Goal: Task Accomplishment & Management: Use online tool/utility

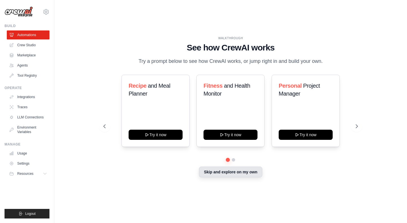
click at [249, 175] on button "Skip and explore on my own" at bounding box center [230, 172] width 63 height 11
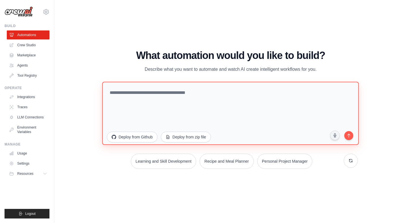
click at [178, 95] on textarea at bounding box center [230, 113] width 256 height 63
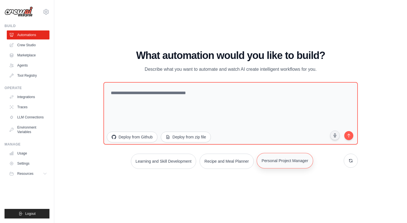
click at [294, 167] on button "Personal Project Manager" at bounding box center [284, 161] width 56 height 16
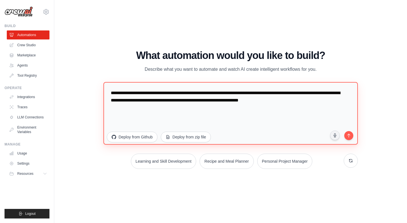
drag, startPoint x: 315, startPoint y: 105, endPoint x: 71, endPoint y: 81, distance: 245.4
click at [71, 81] on div "WALKTHROUGH See how CrewAI works Try a prompt below to see how CrewAI works, or…" at bounding box center [230, 112] width 334 height 212
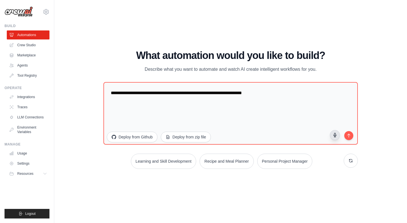
click at [332, 136] on icon "button" at bounding box center [334, 135] width 5 height 5
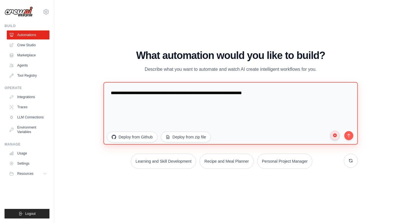
click at [341, 134] on textarea "**********" at bounding box center [230, 113] width 254 height 63
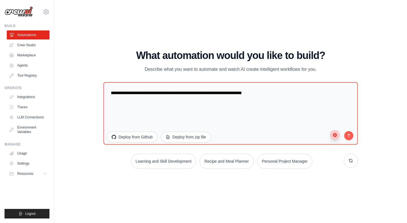
click at [334, 135] on circle "button" at bounding box center [335, 135] width 4 height 4
click at [335, 135] on icon "button" at bounding box center [334, 135] width 5 height 5
click at [332, 138] on button "button" at bounding box center [334, 135] width 10 height 10
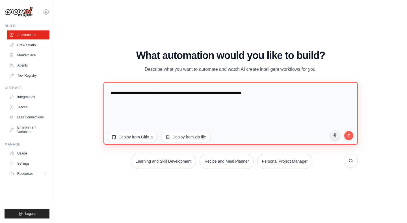
click at [289, 93] on textarea "**********" at bounding box center [230, 113] width 254 height 63
type textarea "*"
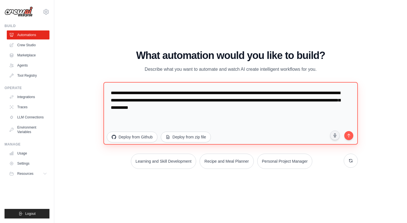
click at [268, 101] on textarea "**********" at bounding box center [230, 113] width 254 height 63
click at [248, 107] on textarea "**********" at bounding box center [230, 113] width 254 height 63
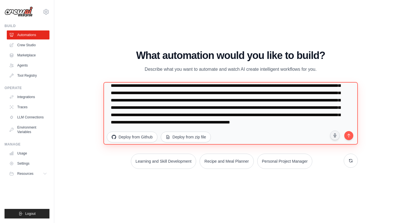
scroll to position [29, 0]
type textarea "**********"
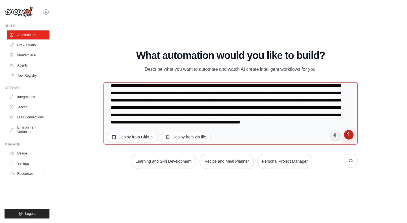
click at [347, 137] on icon "submit" at bounding box center [348, 134] width 5 height 5
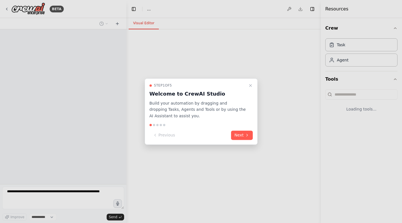
select select "****"
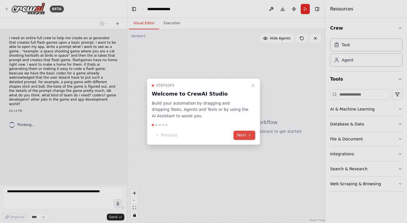
click at [246, 136] on button "Next" at bounding box center [244, 135] width 22 height 9
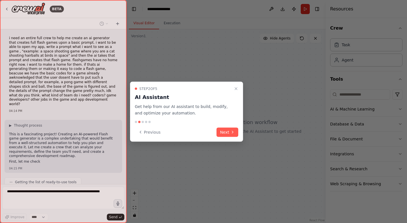
scroll to position [8, 0]
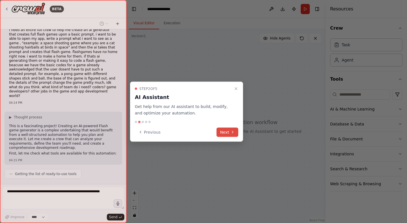
click at [228, 132] on button "Next" at bounding box center [227, 132] width 22 height 9
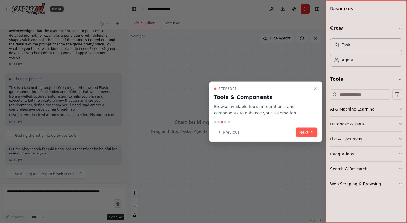
scroll to position [47, 0]
click at [304, 128] on button "Next" at bounding box center [306, 132] width 22 height 9
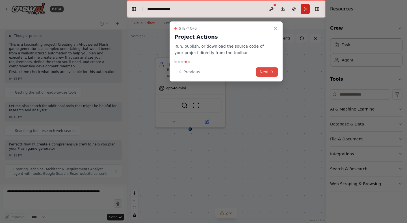
click at [271, 71] on icon at bounding box center [272, 72] width 5 height 5
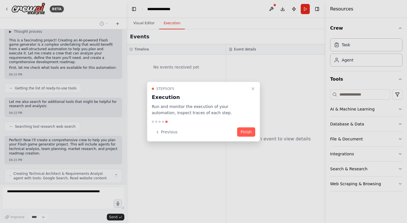
scroll to position [99, 0]
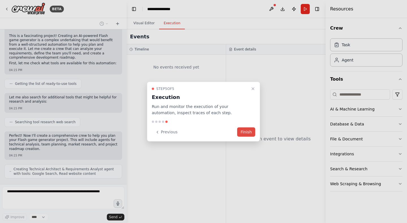
click at [247, 130] on button "Finish" at bounding box center [246, 132] width 18 height 9
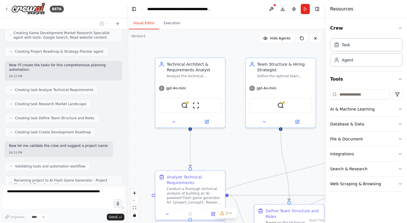
scroll to position [279, 0]
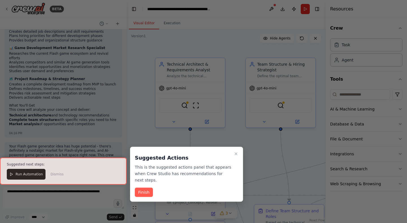
click at [19, 175] on div at bounding box center [63, 171] width 126 height 27
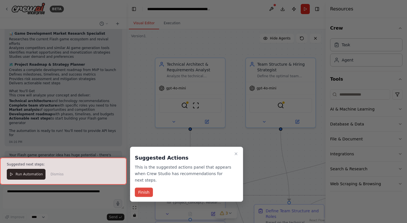
click at [143, 188] on button "Finish" at bounding box center [144, 192] width 18 height 9
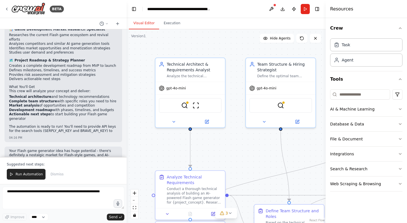
scroll to position [518, 0]
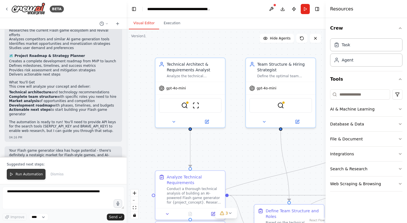
click at [16, 176] on span "Run Automation" at bounding box center [29, 174] width 27 height 5
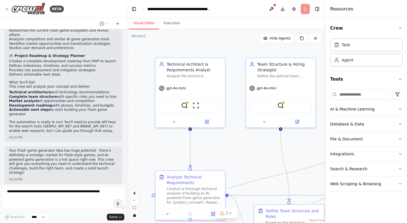
scroll to position [491, 0]
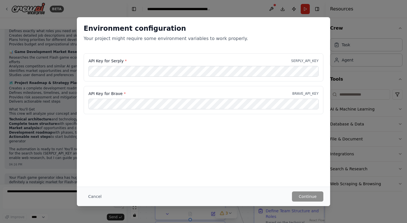
click at [140, 98] on div "API Key for Brave * BRAVE_API_KEY" at bounding box center [203, 100] width 239 height 28
drag, startPoint x: 120, startPoint y: 60, endPoint x: 88, endPoint y: 61, distance: 32.8
click at [88, 61] on div "API Key for Serply * SERPLY_API_KEY" at bounding box center [203, 67] width 239 height 28
copy label "API Key for Serply"
click at [95, 195] on button "Cancel" at bounding box center [95, 197] width 22 height 10
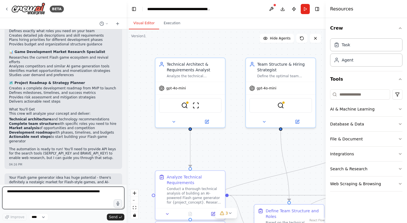
click at [49, 199] on textarea at bounding box center [63, 198] width 122 height 23
type textarea "**********"
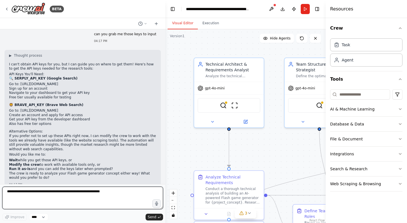
scroll to position [601, 0]
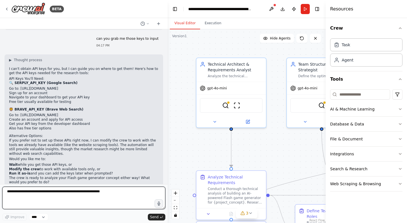
drag, startPoint x: 126, startPoint y: 97, endPoint x: 167, endPoint y: 109, distance: 42.9
click at [167, 109] on div "BETA i need an entire full crew to help me create an ai generator that creates …" at bounding box center [203, 111] width 407 height 223
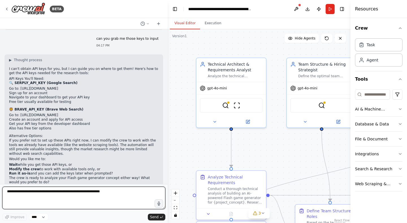
drag, startPoint x: 326, startPoint y: 63, endPoint x: 367, endPoint y: 68, distance: 41.2
click at [367, 68] on div "Resources Crew Task Agent Tools AI & Machine Learning Database & Data File & Do…" at bounding box center [378, 111] width 56 height 223
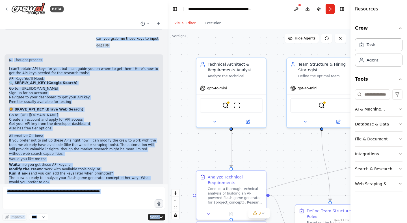
drag, startPoint x: 168, startPoint y: 5, endPoint x: 146, endPoint y: 1, distance: 22.7
click at [146, 1] on div "BETA i need an entire full crew to help me create an ai generator that creates …" at bounding box center [203, 111] width 407 height 223
click at [146, 1] on div "BETA" at bounding box center [83, 9] width 167 height 18
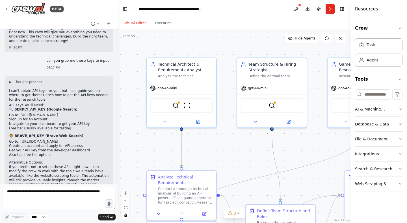
scroll to position [685, 0]
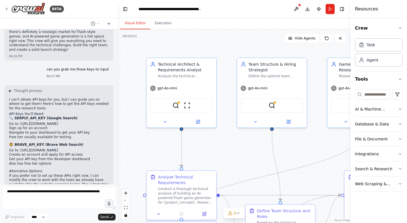
drag, startPoint x: 167, startPoint y: 63, endPoint x: 118, endPoint y: 64, distance: 49.4
click at [118, 64] on div "BETA i need an entire full crew to help me create an ai generator that creates …" at bounding box center [203, 111] width 407 height 223
drag, startPoint x: 46, startPoint y: 73, endPoint x: 20, endPoint y: 76, distance: 26.1
click at [20, 122] on li "Go to: [URL][DOMAIN_NAME]" at bounding box center [59, 124] width 100 height 5
copy li "[URL][DOMAIN_NAME]"
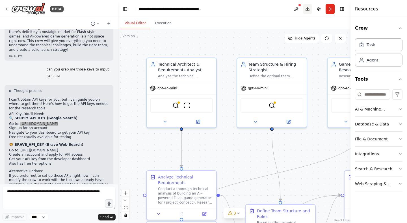
scroll to position [690, 0]
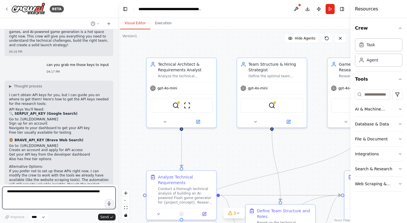
click at [58, 196] on textarea at bounding box center [58, 198] width 113 height 23
click at [30, 194] on textarea at bounding box center [58, 198] width 113 height 23
paste textarea "**********"
type textarea "**********"
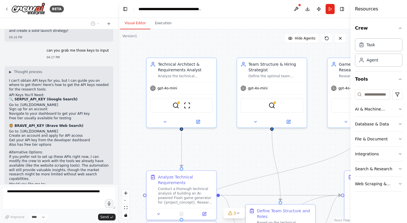
scroll to position [724, 0]
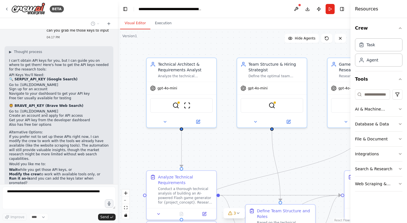
drag, startPoint x: 64, startPoint y: 62, endPoint x: 19, endPoint y: 64, distance: 44.7
click at [19, 110] on li "Go to: [URL][DOMAIN_NAME]" at bounding box center [59, 112] width 100 height 5
copy li "[URL][DOMAIN_NAME]"
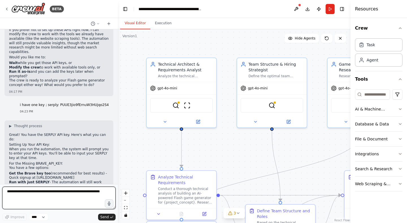
click at [72, 205] on textarea at bounding box center [58, 198] width 113 height 23
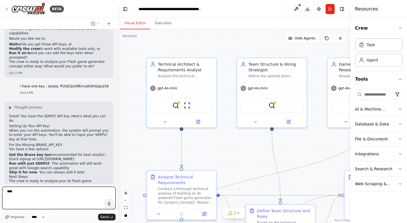
scroll to position [854, 0]
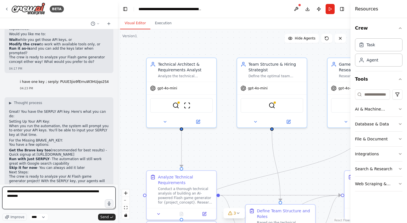
type textarea "**********"
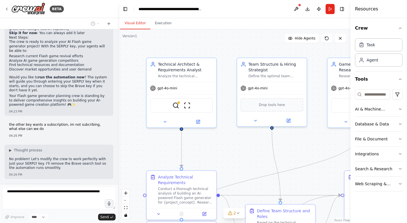
scroll to position [1003, 0]
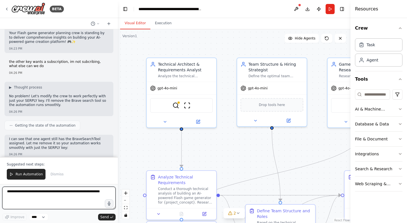
click at [89, 196] on textarea at bounding box center [58, 198] width 113 height 23
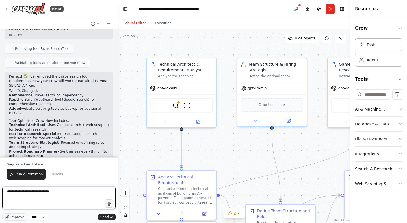
scroll to position [1176, 0]
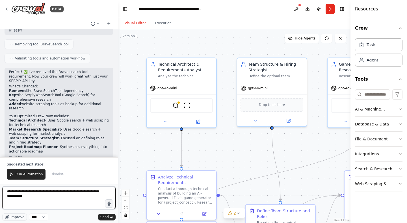
type textarea "**********"
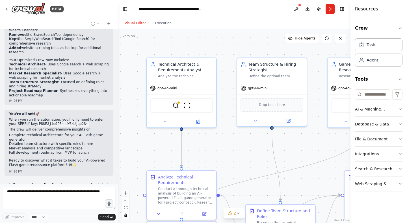
scroll to position [1237, 0]
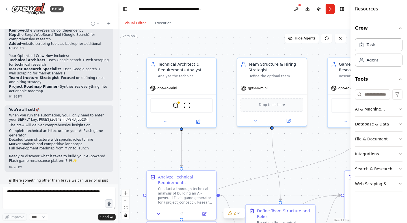
click at [73, 106] on div "You're all set! 🚀 When you run the automation, you'll only need to enter your S…" at bounding box center [59, 139] width 109 height 66
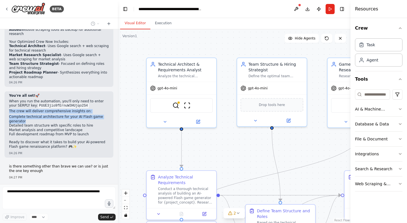
drag, startPoint x: 73, startPoint y: 40, endPoint x: 36, endPoint y: 40, distance: 37.6
click at [36, 94] on div "You're all set! 🚀 When you run the automation, you'll only need to enter your S…" at bounding box center [59, 122] width 100 height 56
click at [93, 165] on p "is there something other than brave we can use? or is just the one key enough" at bounding box center [59, 169] width 100 height 9
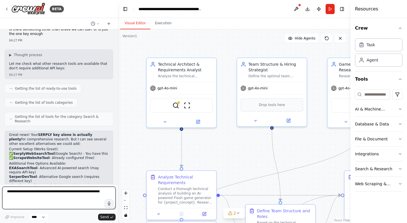
scroll to position [1392, 0]
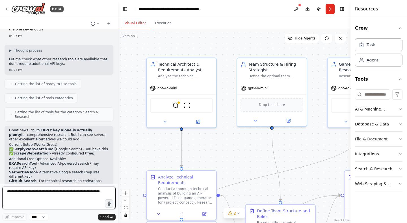
click at [43, 191] on textarea at bounding box center [58, 198] width 113 height 23
type textarea "**********"
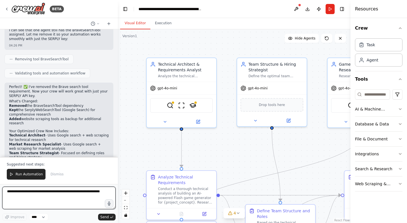
scroll to position [1162, 0]
copy code "PUUE3jio9fErnuW3HUjqo2S4"
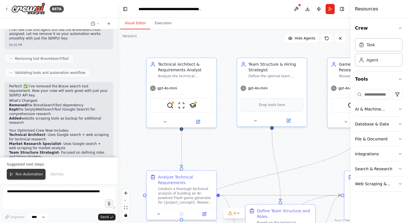
click at [29, 174] on span "Run Automation" at bounding box center [29, 174] width 27 height 5
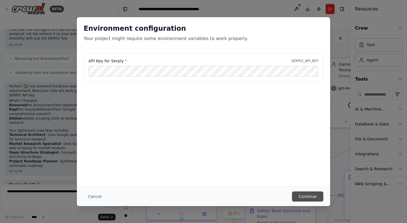
click at [311, 196] on button "Continue" at bounding box center [307, 197] width 31 height 10
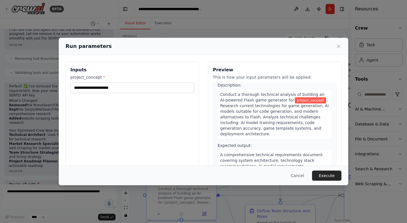
scroll to position [0, 0]
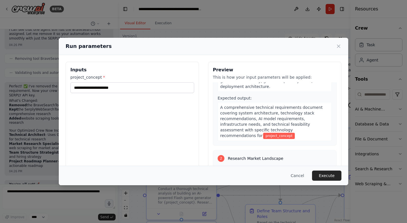
click at [302, 74] on div "Preview This is how your input parameters will be applied: 1 Analyze Technical …" at bounding box center [274, 129] width 133 height 134
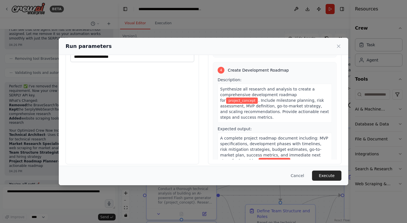
scroll to position [37, 0]
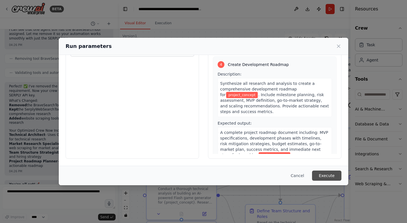
click at [329, 176] on button "Execute" at bounding box center [326, 176] width 29 height 10
click at [160, 81] on div "Inputs project_concept * This field is required" at bounding box center [132, 92] width 133 height 134
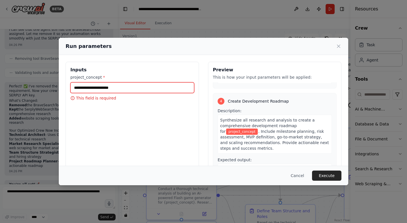
click at [132, 89] on input "project_concept *" at bounding box center [132, 87] width 124 height 11
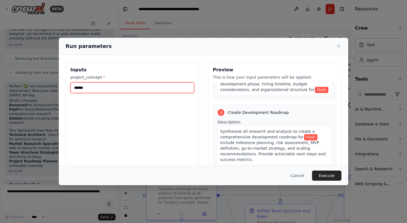
scroll to position [341, 0]
type input "*******"
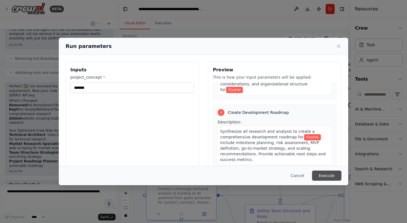
click at [331, 177] on button "Execute" at bounding box center [326, 176] width 29 height 10
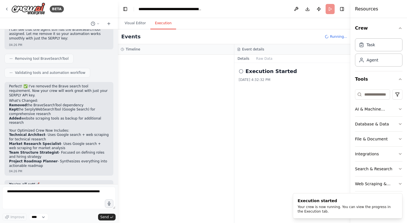
click at [163, 25] on button "Execution" at bounding box center [163, 24] width 26 height 12
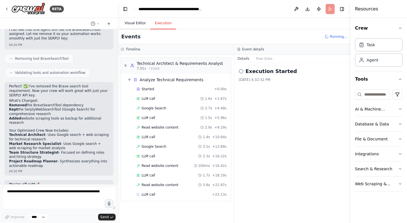
click at [131, 23] on button "Visual Editor" at bounding box center [135, 24] width 30 height 12
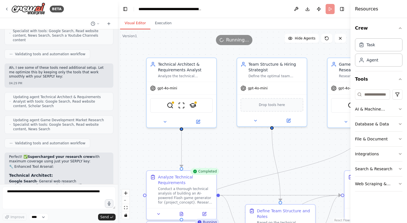
scroll to position [1752, 0]
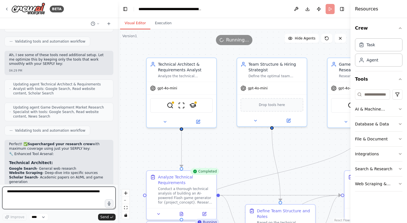
click at [69, 193] on textarea at bounding box center [58, 198] width 113 height 23
type textarea "***"
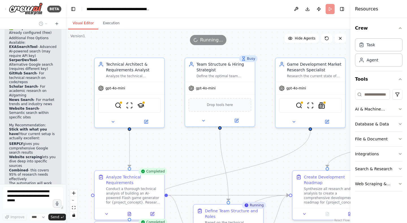
scroll to position [3298, 0]
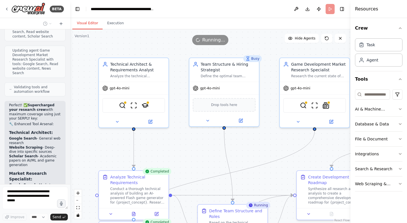
drag, startPoint x: 117, startPoint y: 151, endPoint x: 70, endPoint y: 151, distance: 46.9
click at [70, 151] on div "BETA i need an entire full crew to help me create an ai generator that creates …" at bounding box center [203, 111] width 407 height 223
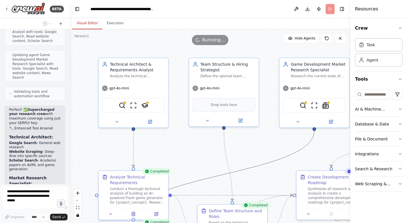
drag, startPoint x: 279, startPoint y: 161, endPoint x: 264, endPoint y: 133, distance: 31.3
click at [261, 126] on div ".deletable-edge-delete-btn { width: 20px; height: 20px; border: 0px solid #ffff…" at bounding box center [210, 126] width 280 height 194
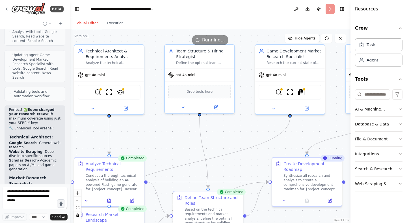
drag, startPoint x: 264, startPoint y: 146, endPoint x: 239, endPoint y: 133, distance: 27.7
click at [239, 133] on div ".deletable-edge-delete-btn { width: 20px; height: 20px; border: 0px solid #ffff…" at bounding box center [210, 126] width 280 height 194
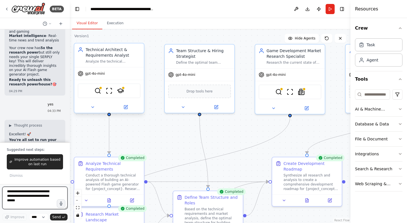
scroll to position [2983, 0]
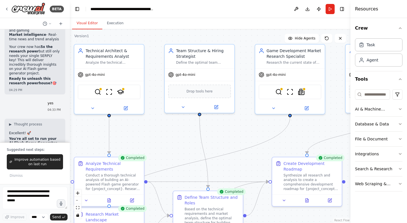
drag, startPoint x: 54, startPoint y: 53, endPoint x: 11, endPoint y: 54, distance: 43.5
click at [11, 161] on code "PUUE3jio9fErnuW3HUjqo2S4" at bounding box center [35, 166] width 52 height 10
copy code "PUUE3jio9fErnuW3HUjqo2S4"
click at [45, 170] on li "project_concept : Your AI-powered Flash game generator idea" at bounding box center [35, 176] width 52 height 13
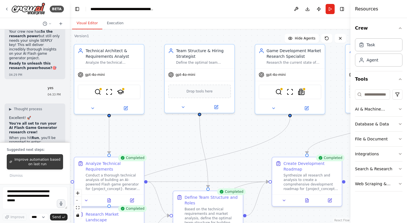
click at [54, 162] on span "Improve automation based on last run" at bounding box center [37, 162] width 46 height 9
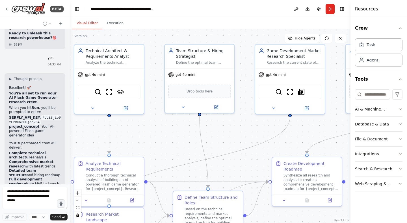
scroll to position [3033, 0]
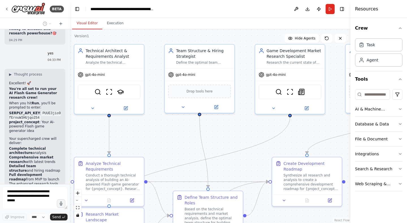
click at [111, 31] on div ".deletable-edge-delete-btn { width: 20px; height: 20px; border: 0px solid #ffff…" at bounding box center [210, 126] width 280 height 194
click at [112, 25] on button "Execution" at bounding box center [115, 24] width 26 height 12
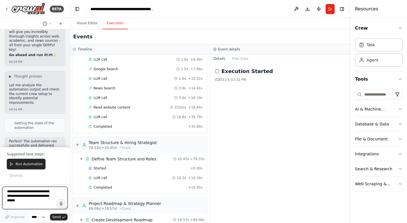
scroll to position [242, 0]
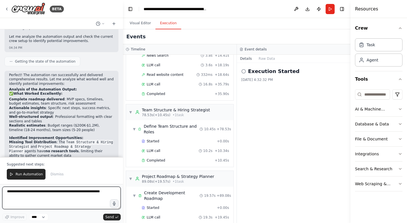
drag, startPoint x: 69, startPoint y: 67, endPoint x: 123, endPoint y: 68, distance: 53.6
click at [123, 68] on div "BETA i need an entire full crew to help me create an ai generator that creates …" at bounding box center [203, 111] width 407 height 223
click at [53, 193] on textarea at bounding box center [61, 198] width 118 height 23
type textarea "**********"
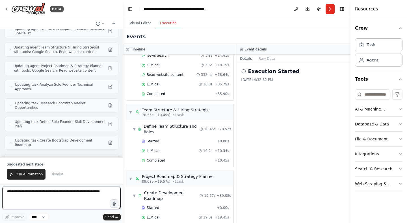
scroll to position [2454, 0]
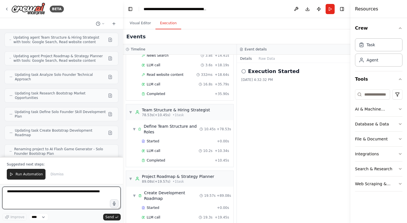
click at [23, 194] on textarea at bounding box center [61, 198] width 118 height 23
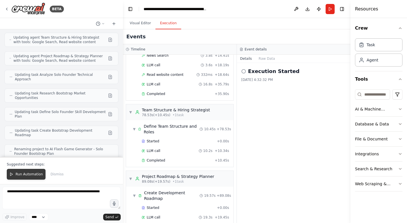
click at [25, 174] on span "Run Automation" at bounding box center [29, 174] width 27 height 5
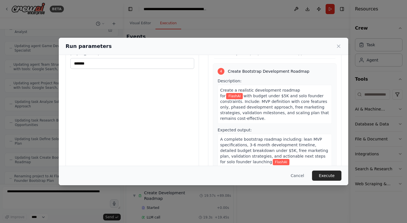
scroll to position [37, 0]
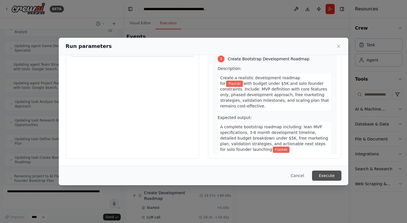
click at [328, 175] on button "Execute" at bounding box center [326, 176] width 29 height 10
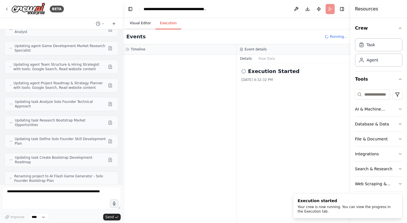
click at [141, 25] on button "Visual Editor" at bounding box center [140, 24] width 30 height 12
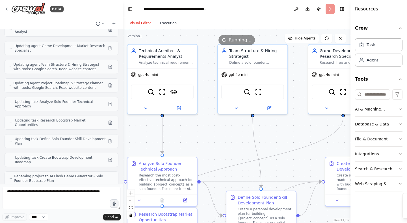
click at [162, 23] on button "Execution" at bounding box center [168, 24] width 26 height 12
click at [141, 23] on button "Visual Editor" at bounding box center [140, 24] width 30 height 12
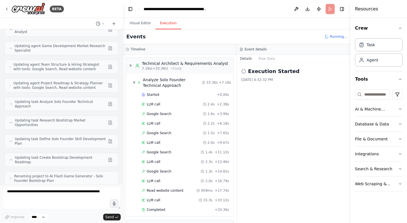
click at [165, 20] on button "Execution" at bounding box center [168, 24] width 26 height 12
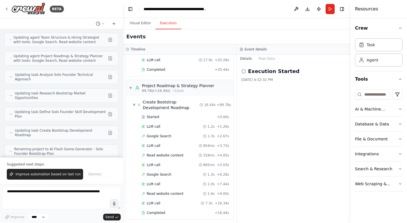
scroll to position [397, 0]
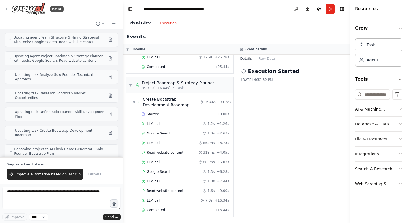
click at [140, 23] on button "Visual Editor" at bounding box center [140, 24] width 30 height 12
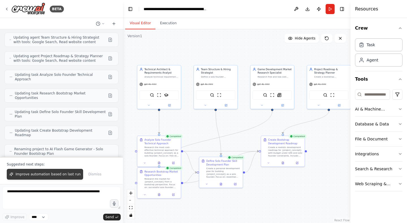
click at [48, 170] on button "Improve automation based on last run" at bounding box center [45, 174] width 76 height 11
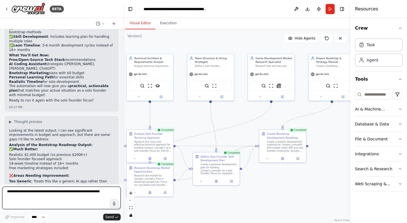
scroll to position [2623, 0]
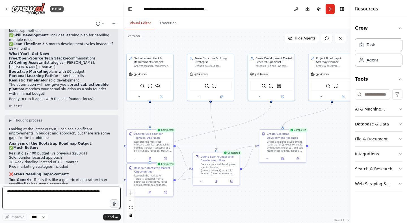
click at [70, 193] on textarea at bounding box center [61, 198] width 118 height 23
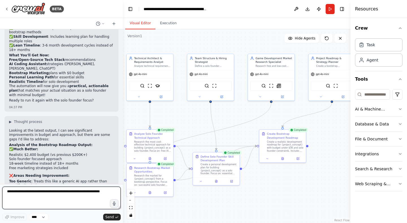
scroll to position [2622, 0]
click at [59, 191] on textarea "**********" at bounding box center [61, 198] width 118 height 23
click at [46, 197] on textarea "**********" at bounding box center [61, 198] width 118 height 23
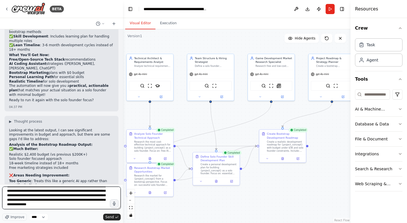
scroll to position [134, 0]
type textarea "**********"
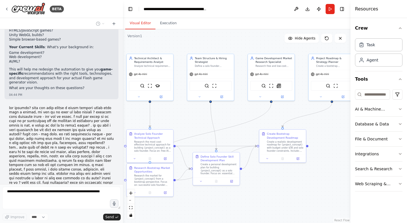
scroll to position [2862, 0]
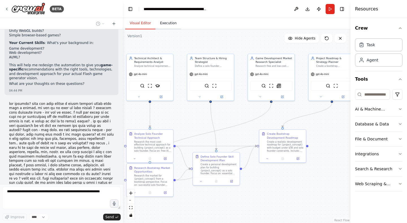
click at [169, 22] on button "Execution" at bounding box center [168, 24] width 26 height 12
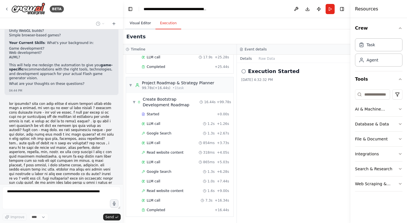
click at [137, 26] on button "Visual Editor" at bounding box center [140, 24] width 30 height 12
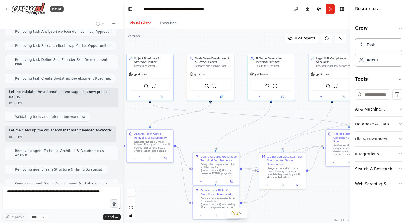
scroll to position [3492, 0]
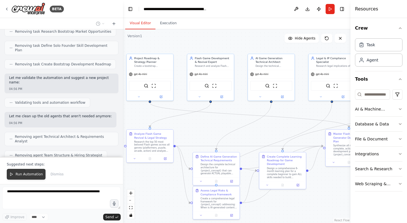
click at [23, 175] on span "Run Automation" at bounding box center [29, 174] width 27 height 5
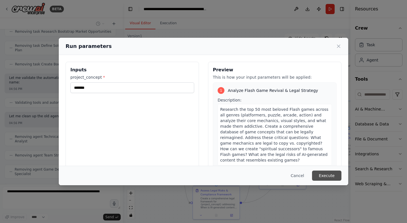
click at [327, 174] on button "Execute" at bounding box center [326, 176] width 29 height 10
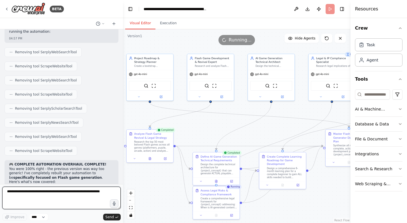
scroll to position [3685, 0]
click at [80, 198] on textarea at bounding box center [61, 198] width 118 height 23
type textarea "**********"
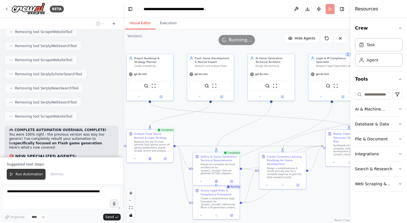
click at [23, 174] on span "Run Automation" at bounding box center [29, 174] width 27 height 5
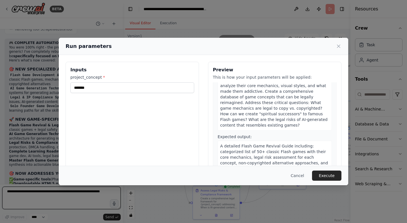
scroll to position [3811, 0]
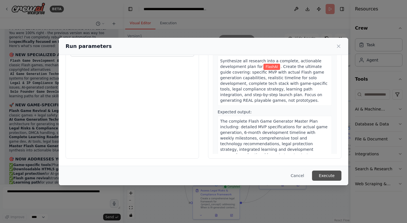
click at [333, 177] on button "Execute" at bounding box center [326, 176] width 29 height 10
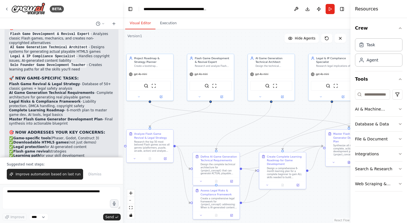
scroll to position [3848, 0]
drag, startPoint x: 11, startPoint y: 66, endPoint x: 50, endPoint y: 67, distance: 39.0
copy strong "AI Flash Game Generator"
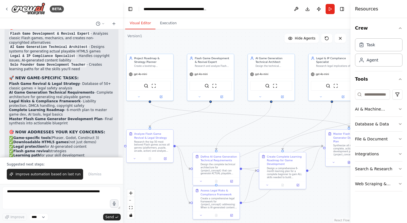
drag, startPoint x: 11, startPoint y: 71, endPoint x: 18, endPoint y: 66, distance: 8.2
drag, startPoint x: 11, startPoint y: 66, endPoint x: 50, endPoint y: 67, distance: 39.0
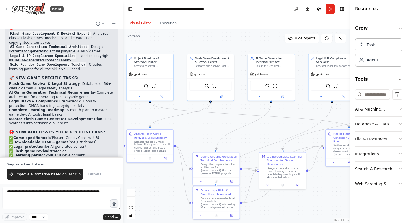
copy strong "AI Flash Game Generator"
click at [54, 176] on span "Improve automation based on last run" at bounding box center [48, 174] width 65 height 5
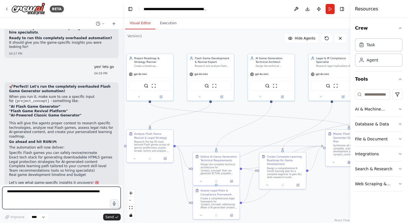
scroll to position [4006, 0]
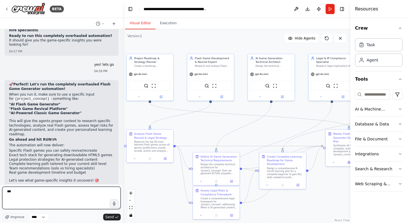
type textarea "***"
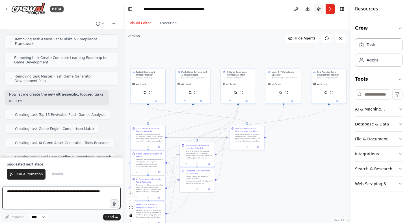
scroll to position [4505, 0]
click at [400, 164] on button "Search & Research" at bounding box center [378, 169] width 47 height 15
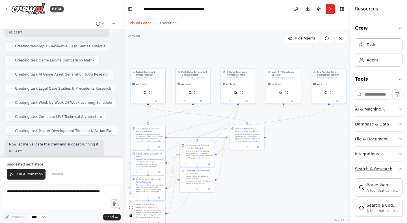
scroll to position [4574, 0]
click at [28, 177] on span "Run Automation" at bounding box center [29, 174] width 27 height 5
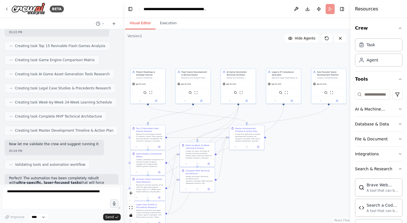
scroll to position [4547, 0]
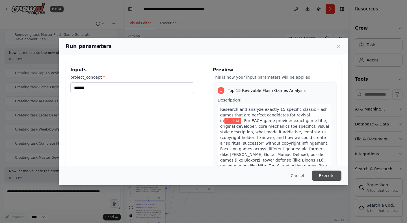
click at [331, 175] on button "Execute" at bounding box center [326, 176] width 29 height 10
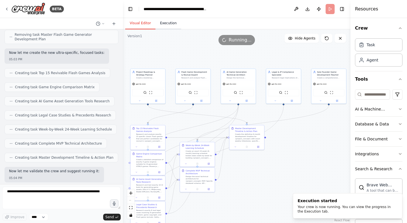
click at [164, 21] on button "Execution" at bounding box center [168, 24] width 26 height 12
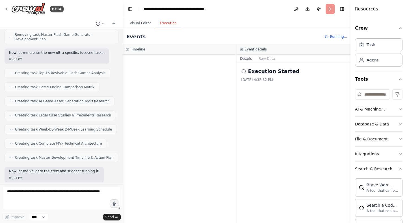
scroll to position [0, 0]
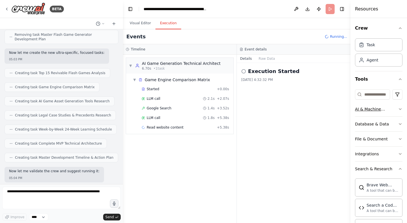
click at [386, 110] on div "AI & Machine Learning" at bounding box center [376, 109] width 43 height 6
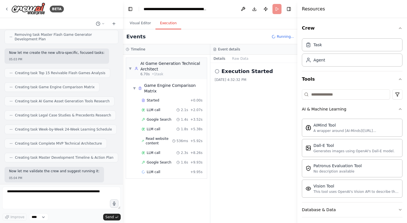
drag, startPoint x: 350, startPoint y: 23, endPoint x: 297, endPoint y: 32, distance: 54.1
click at [297, 32] on div at bounding box center [298, 111] width 2 height 223
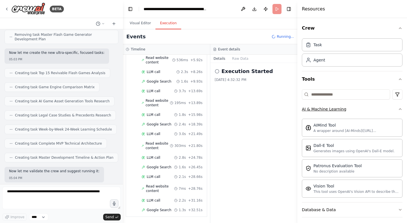
scroll to position [91, 0]
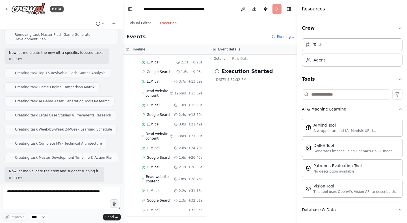
click at [398, 108] on icon "button" at bounding box center [400, 109] width 5 height 5
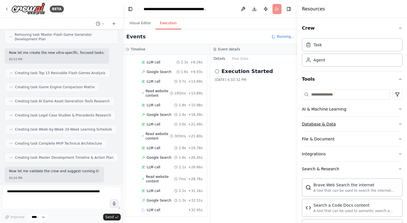
click at [372, 126] on button "Database & Data" at bounding box center [352, 124] width 101 height 15
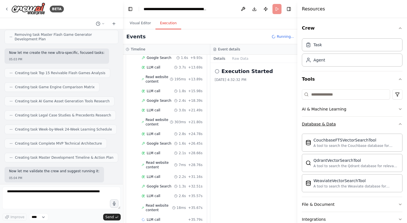
scroll to position [114, 0]
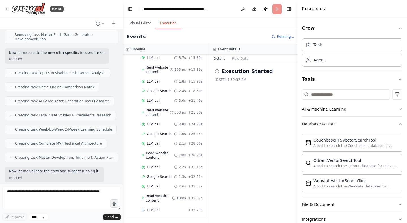
click at [372, 126] on button "Database & Data" at bounding box center [352, 124] width 101 height 15
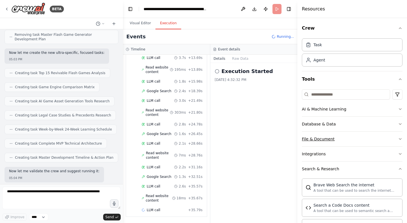
click at [366, 141] on button "File & Document" at bounding box center [352, 139] width 101 height 15
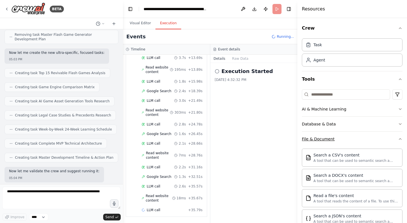
click at [366, 141] on button "File & Document" at bounding box center [352, 139] width 101 height 15
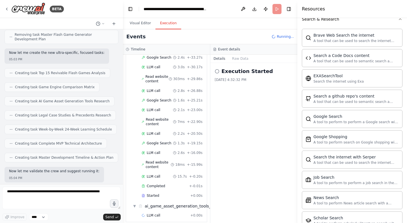
scroll to position [154, 0]
click at [143, 25] on button "Visual Editor" at bounding box center [140, 24] width 30 height 12
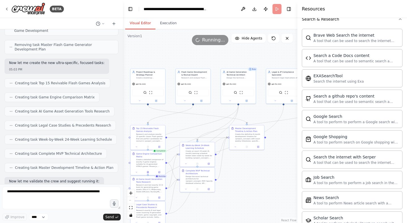
scroll to position [4547, 0]
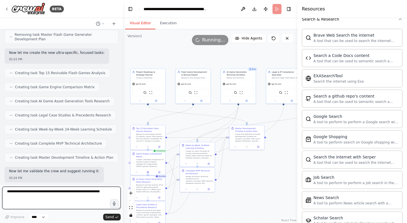
click at [64, 193] on textarea at bounding box center [61, 198] width 118 height 23
type textarea "**********"
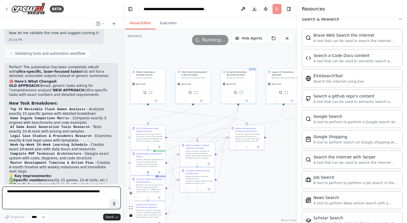
scroll to position [4690, 0]
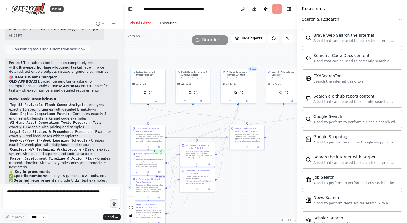
click at [164, 21] on button "Execution" at bounding box center [168, 24] width 26 height 12
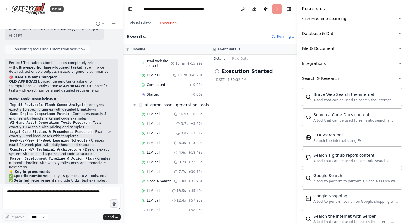
scroll to position [0, 0]
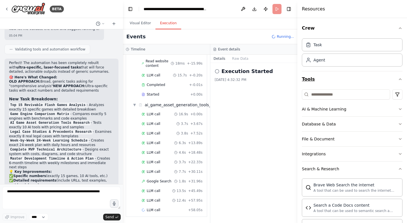
click at [394, 74] on button "Tools" at bounding box center [352, 79] width 101 height 16
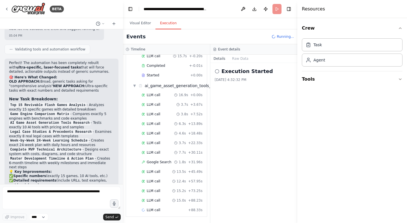
scroll to position [288, 0]
click at [137, 25] on button "Visual Editor" at bounding box center [140, 24] width 30 height 12
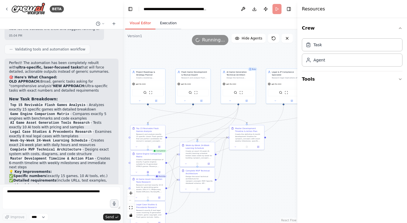
click at [172, 23] on button "Execution" at bounding box center [168, 24] width 26 height 12
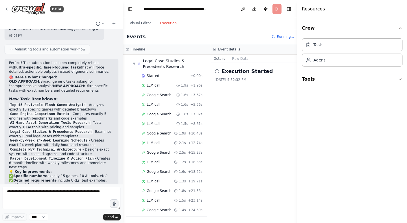
scroll to position [533, 0]
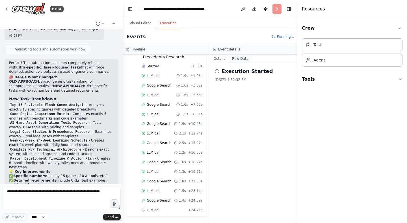
click at [237, 60] on button "Raw Data" at bounding box center [239, 59] width 23 height 8
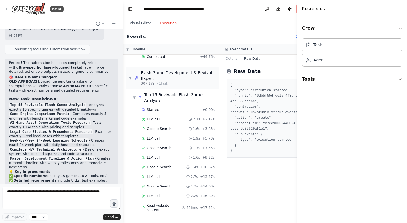
scroll to position [700, 0]
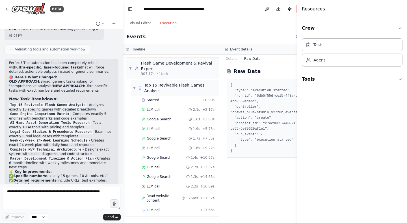
click at [132, 84] on div "▼ Top 15 Revivable Flash Games Analysis" at bounding box center [174, 88] width 88 height 16
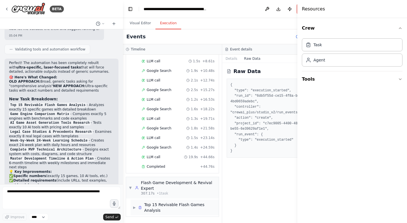
scroll to position [580, 0]
click at [131, 186] on span "▼" at bounding box center [130, 188] width 3 height 5
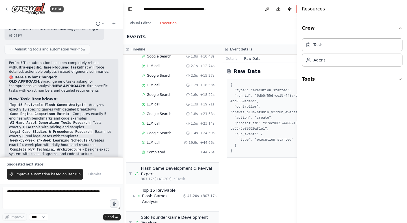
scroll to position [782, 0]
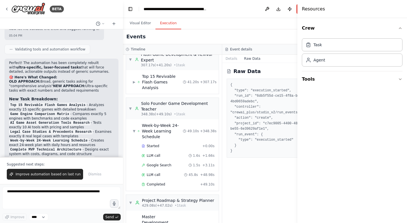
click at [383, 127] on div "Crew Task Agent Tools" at bounding box center [352, 120] width 110 height 205
click at [137, 48] on h3 "Timeline" at bounding box center [138, 49] width 14 height 5
click at [226, 58] on button "Details" at bounding box center [231, 59] width 19 height 8
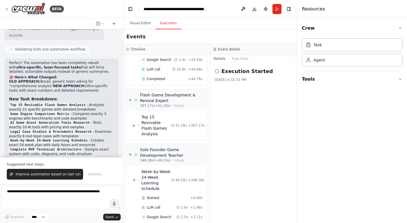
scroll to position [914, 0]
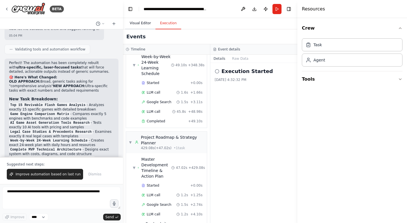
click at [133, 27] on button "Visual Editor" at bounding box center [140, 24] width 30 height 12
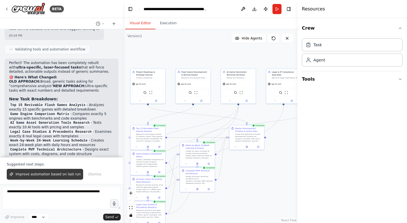
click at [57, 173] on span "Improve automation based on last run" at bounding box center [48, 174] width 65 height 5
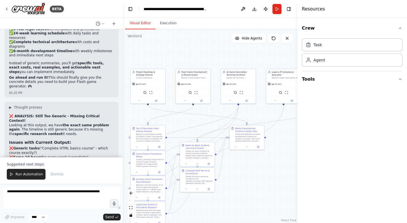
scroll to position [5014, 0]
